Goal: Transaction & Acquisition: Purchase product/service

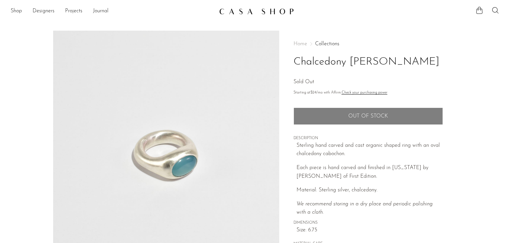
click at [274, 17] on main "Chalcedony [PERSON_NAME] Sold Out" at bounding box center [255, 192] width 510 height 350
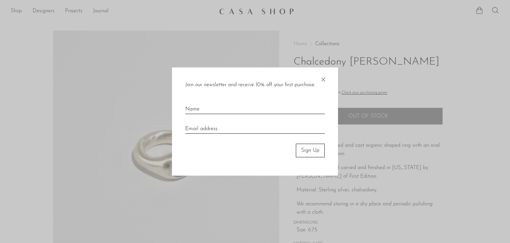
click at [14, 14] on div at bounding box center [255, 121] width 510 height 243
click at [326, 80] on span "×" at bounding box center [323, 77] width 7 height 21
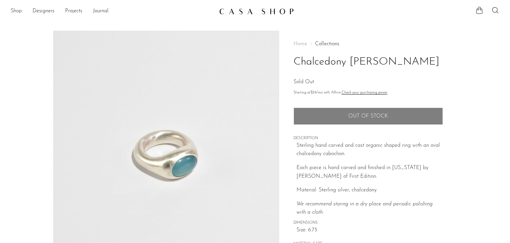
click at [18, 10] on link "Shop" at bounding box center [16, 11] width 11 height 9
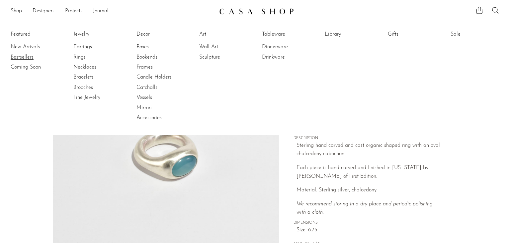
click at [25, 59] on link "Bestsellers" at bounding box center [36, 57] width 50 height 7
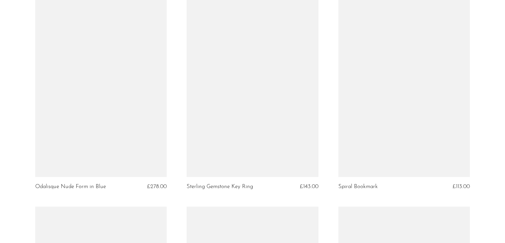
scroll to position [1554, 0]
